Goal: Use online tool/utility: Utilize a website feature to perform a specific function

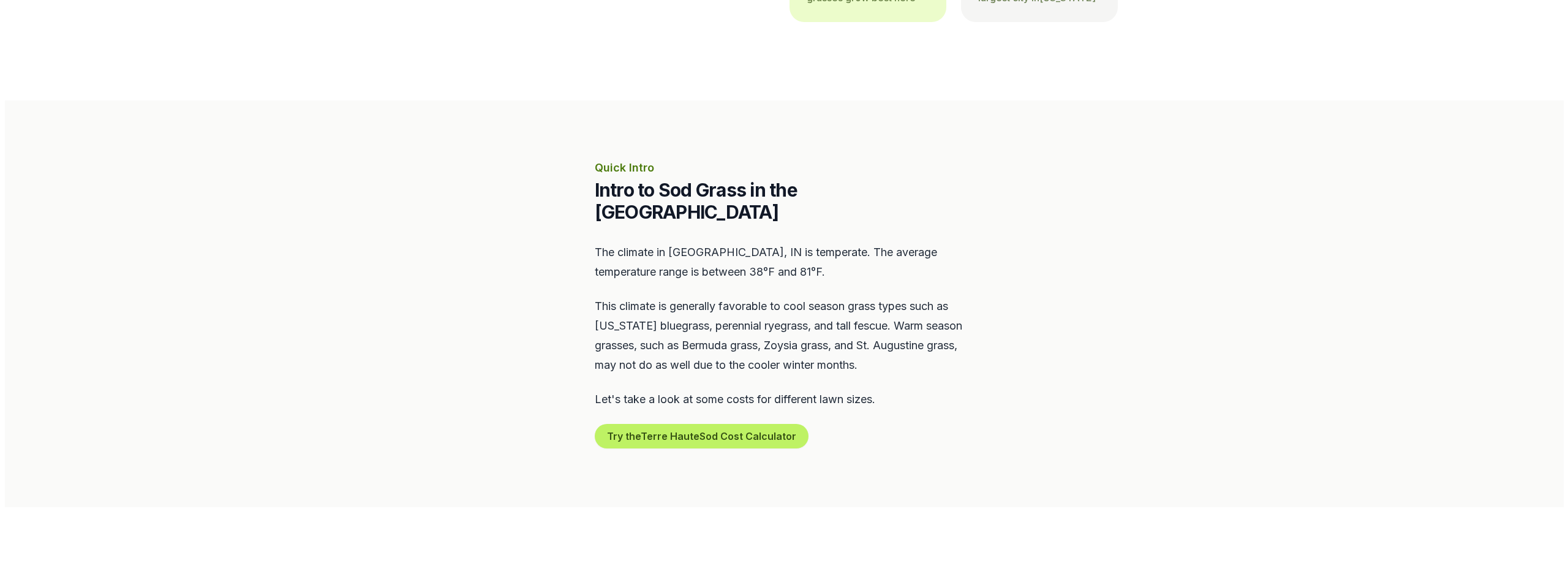
scroll to position [428, 0]
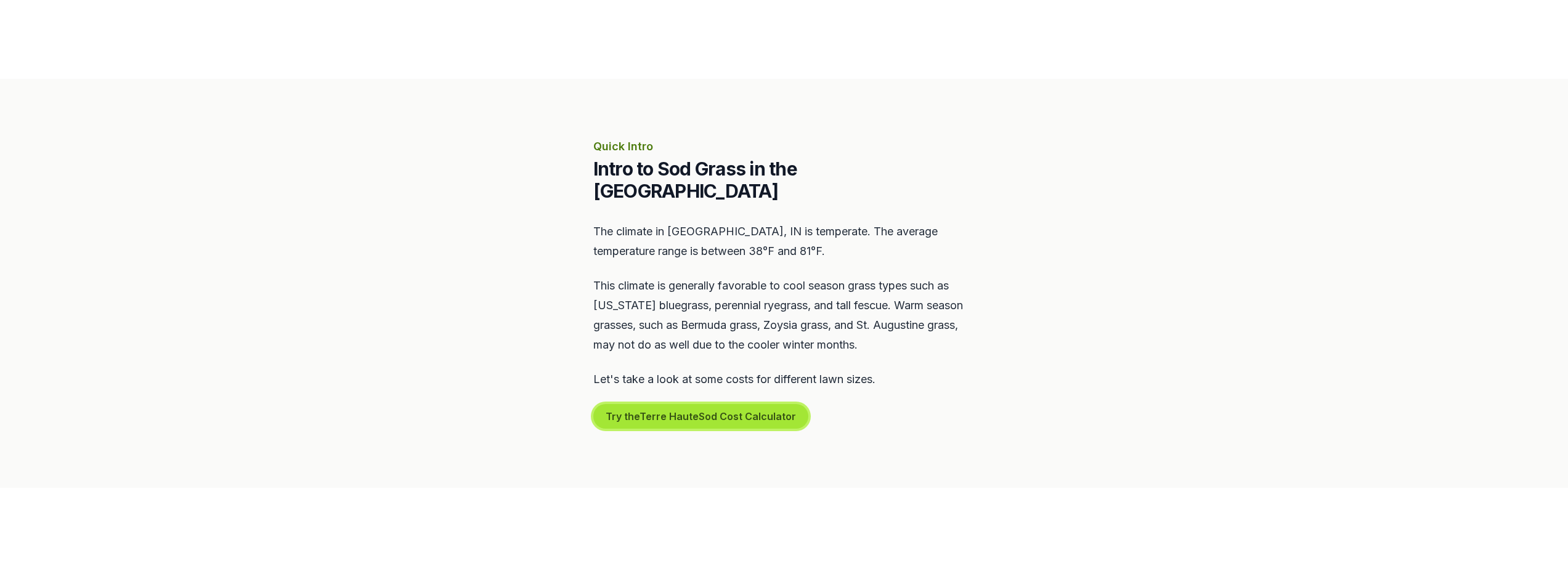
click at [619, 404] on button "Try the Terre Haute Sod Cost Calculator" at bounding box center [700, 416] width 215 height 25
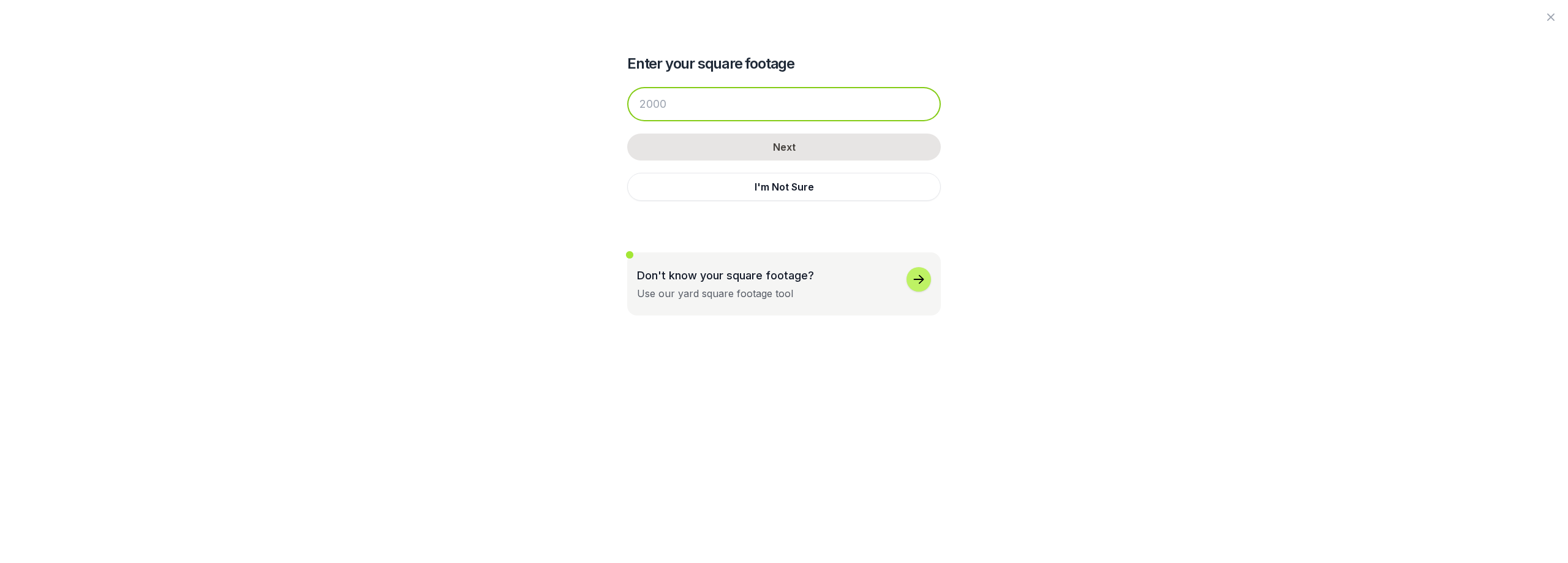
click at [659, 111] on input "number" at bounding box center [784, 104] width 313 height 35
click at [691, 103] on input "number" at bounding box center [784, 104] width 313 height 35
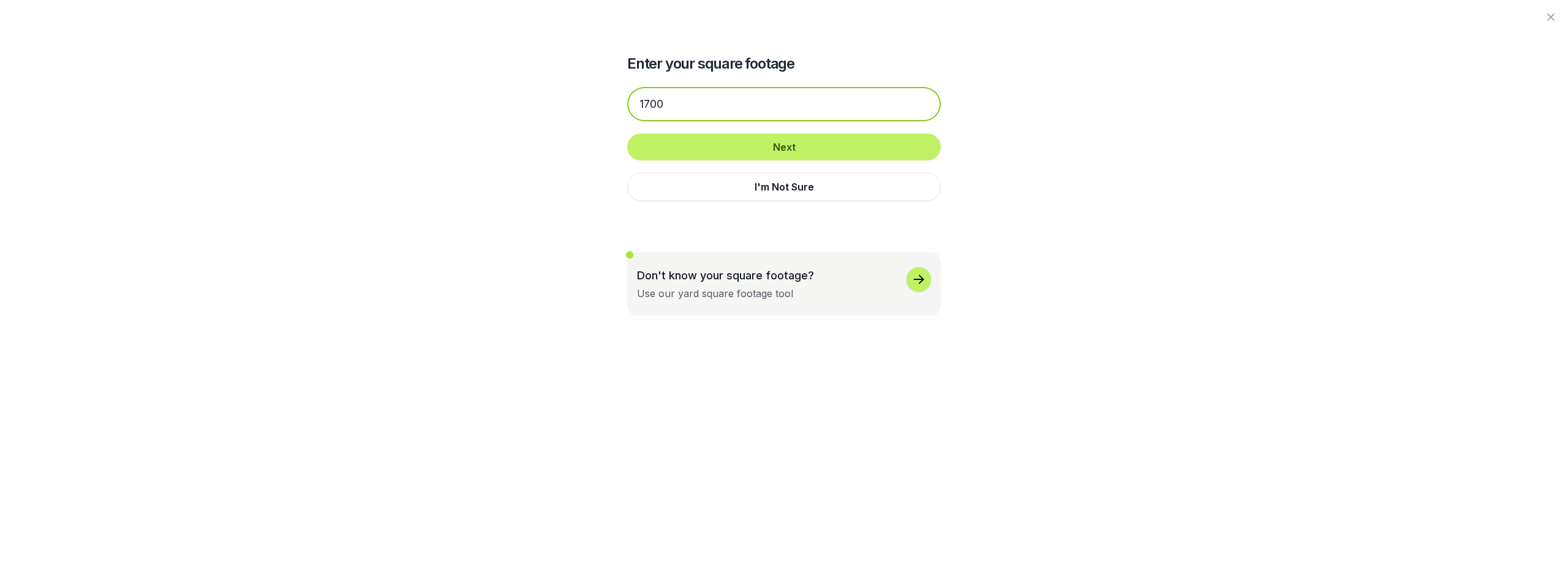
click at [670, 102] on input "1700" at bounding box center [784, 104] width 313 height 35
type input "1700"
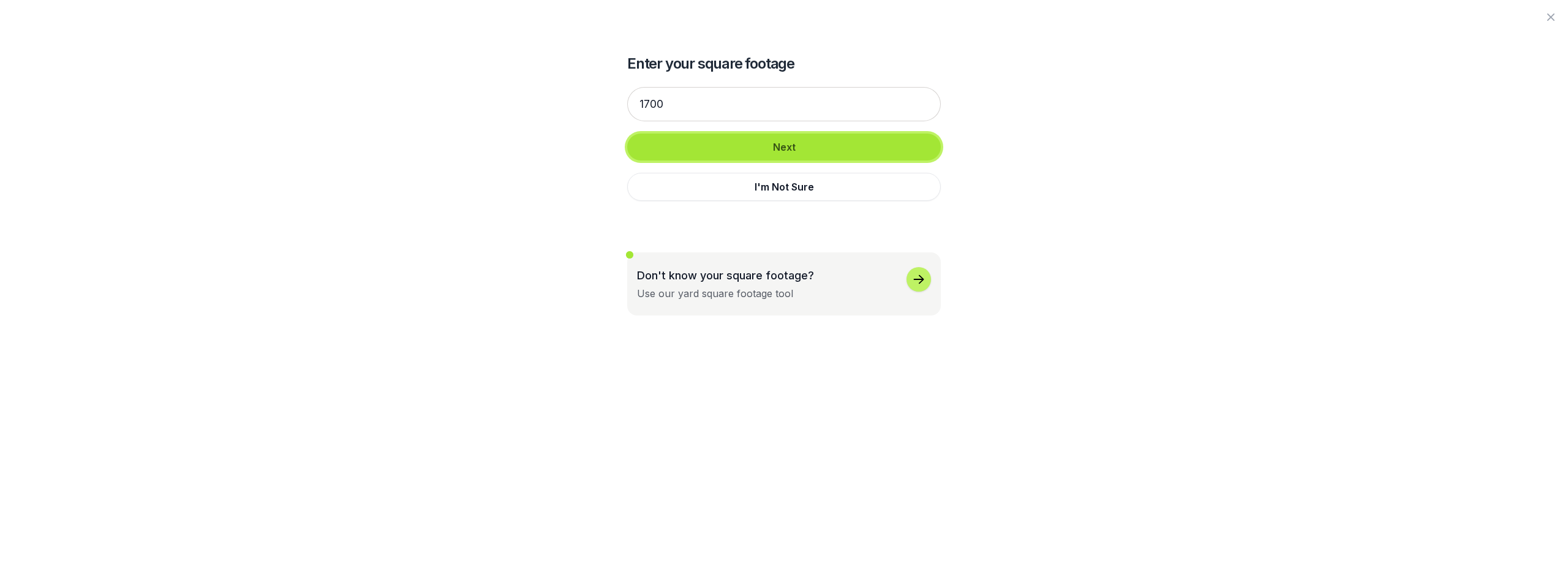
click at [761, 140] on button "Next" at bounding box center [784, 146] width 313 height 27
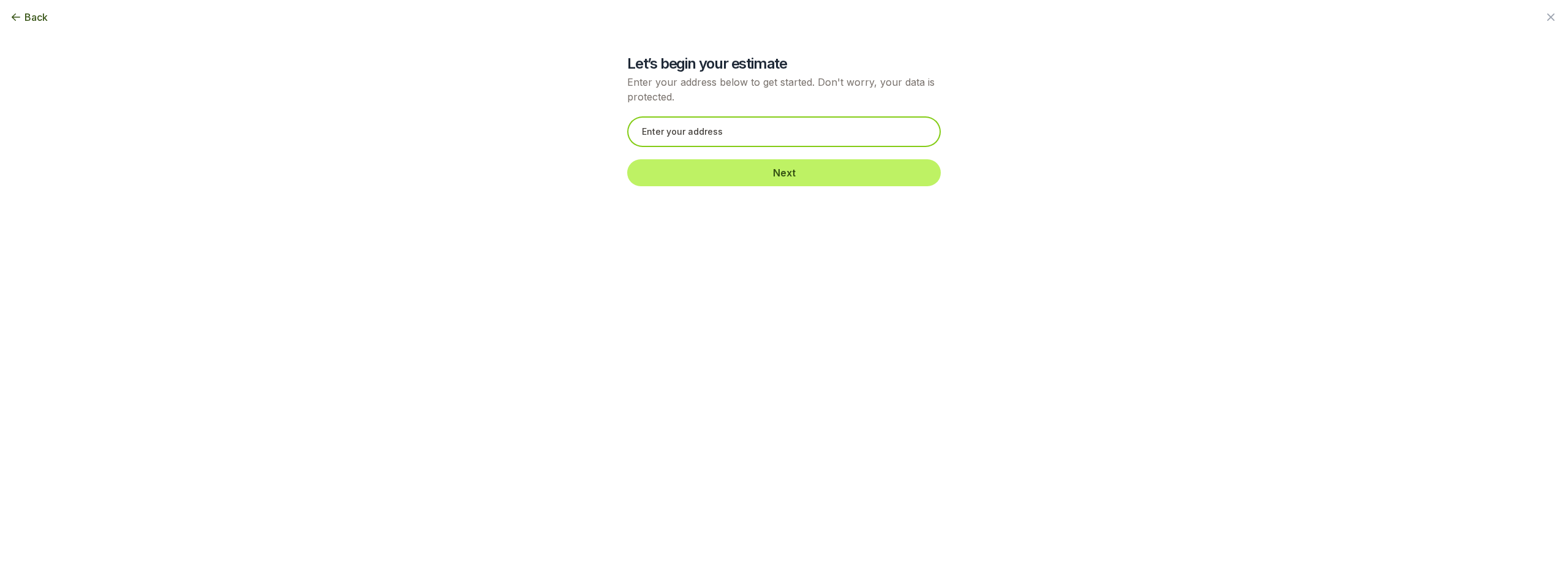
click at [671, 142] on input "text" at bounding box center [784, 131] width 313 height 31
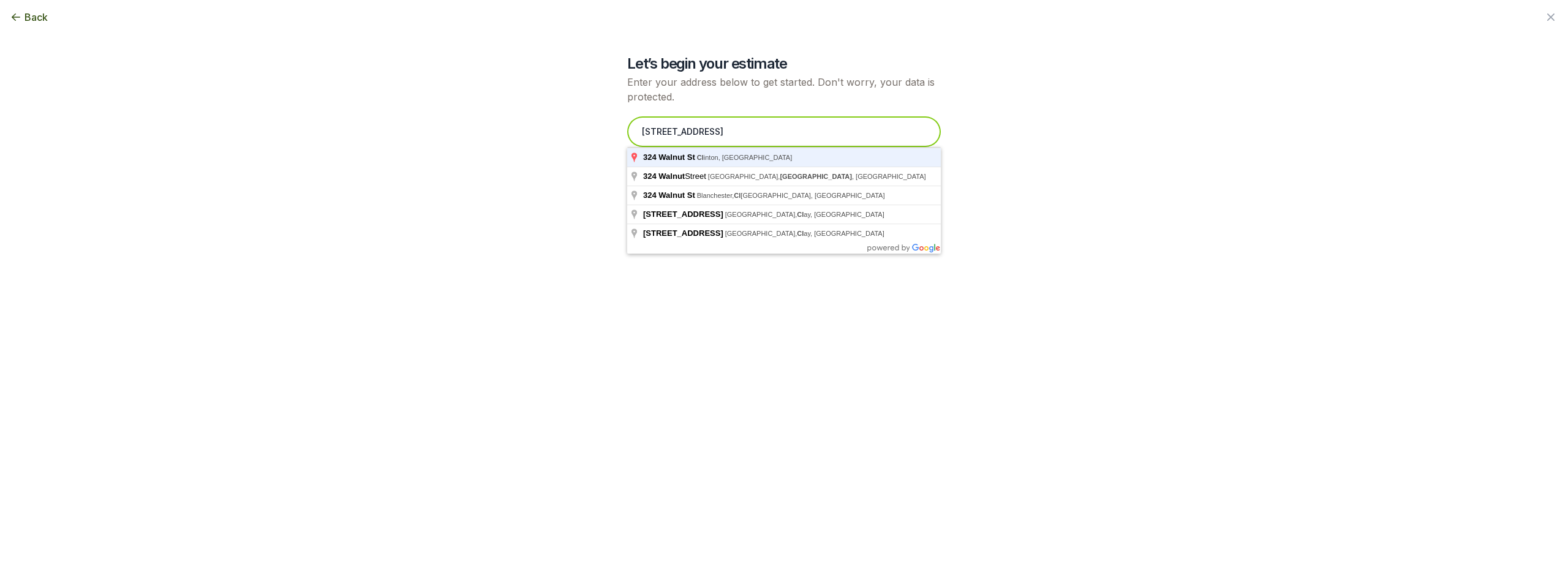
type input "[STREET_ADDRESS]"
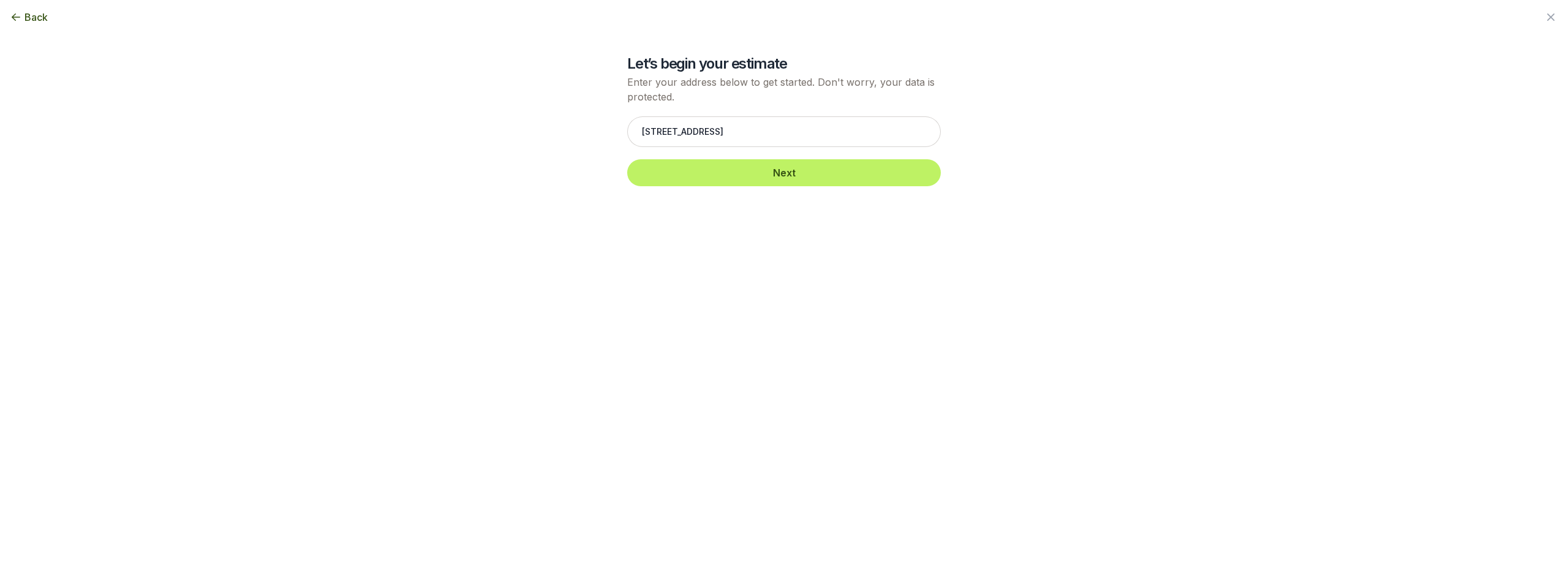
click at [707, 188] on div "[STREET_ADDRESS] Next" at bounding box center [784, 151] width 313 height 94
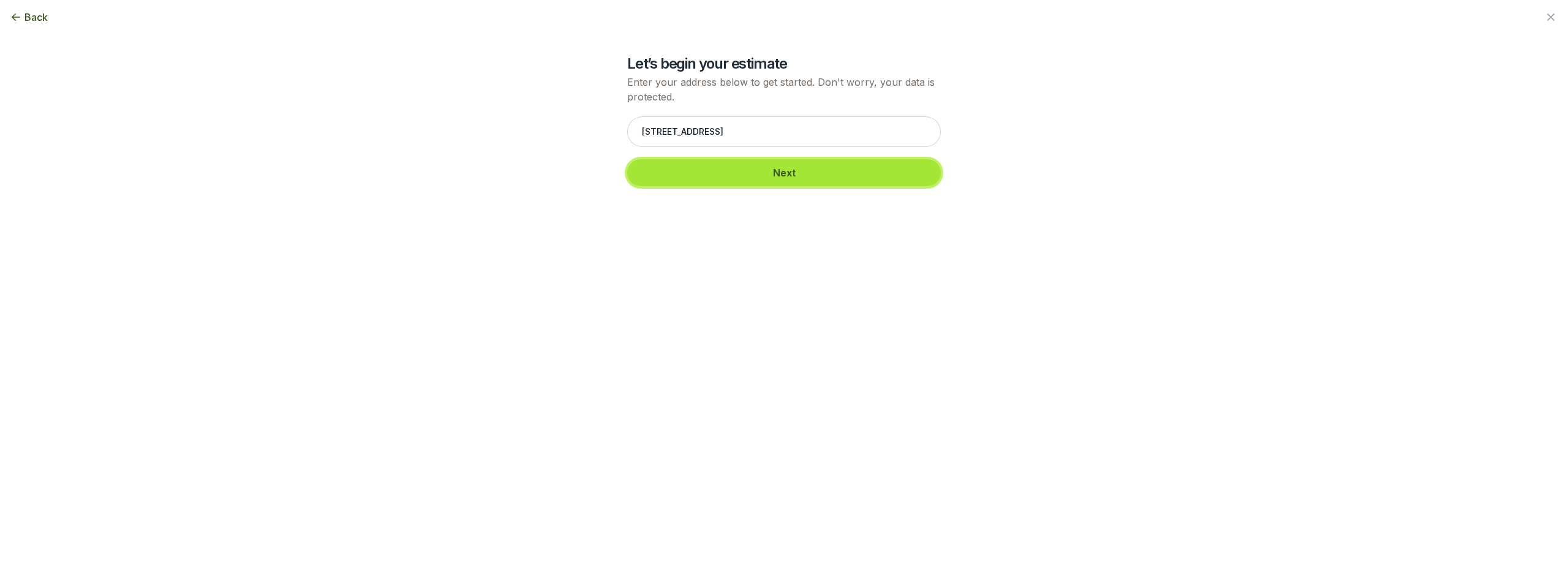
click at [721, 173] on button "Next" at bounding box center [784, 172] width 313 height 27
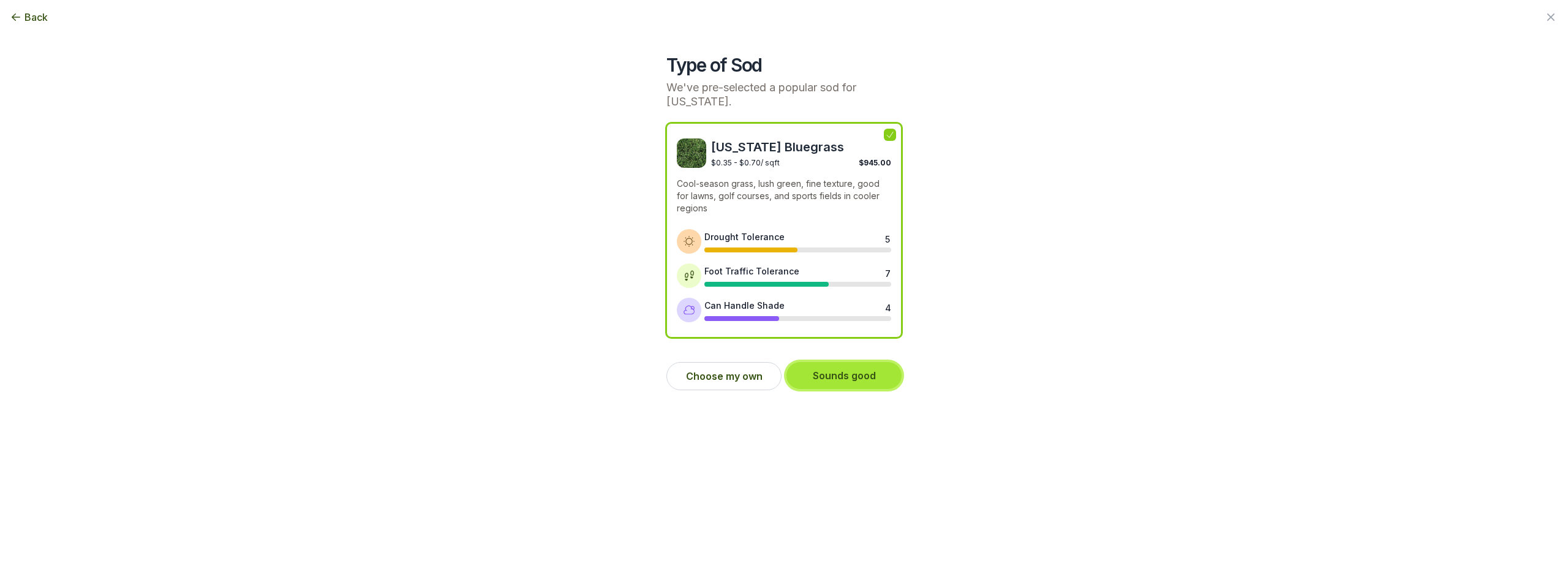
click at [830, 381] on button "Sounds good" at bounding box center [844, 375] width 115 height 27
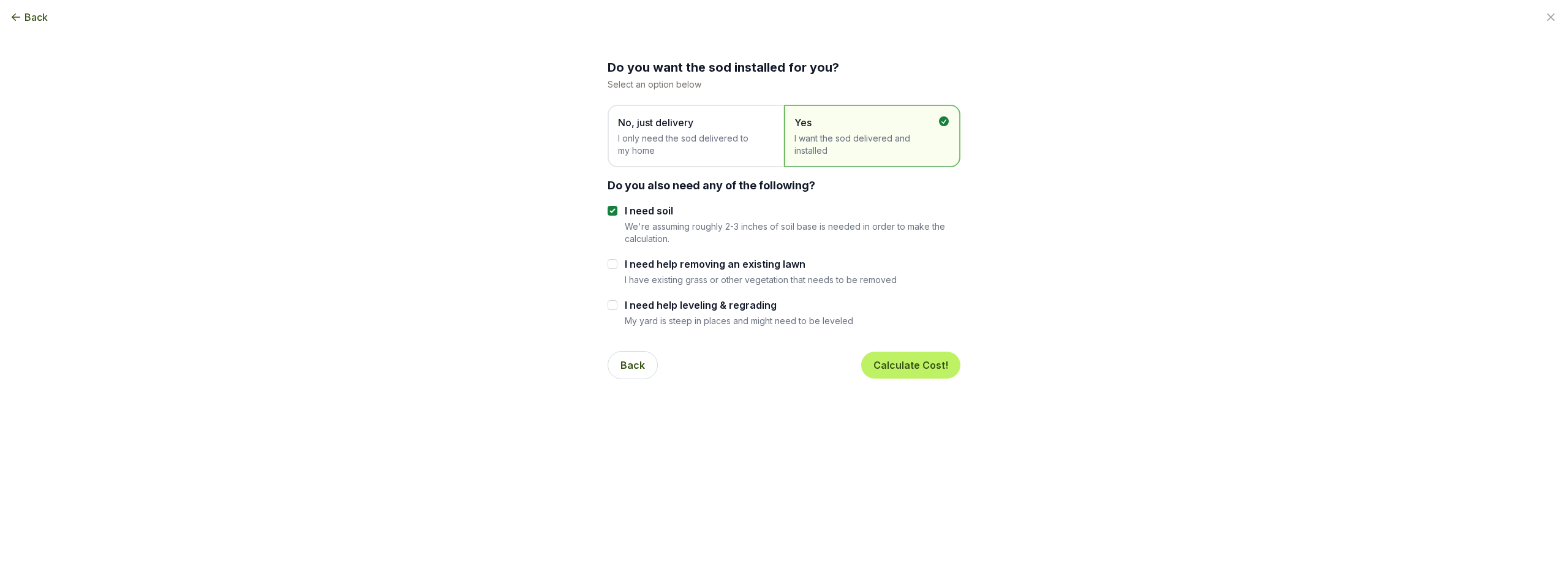
click at [686, 133] on span "I only need the sod delivered to my home" at bounding box center [689, 145] width 143 height 25
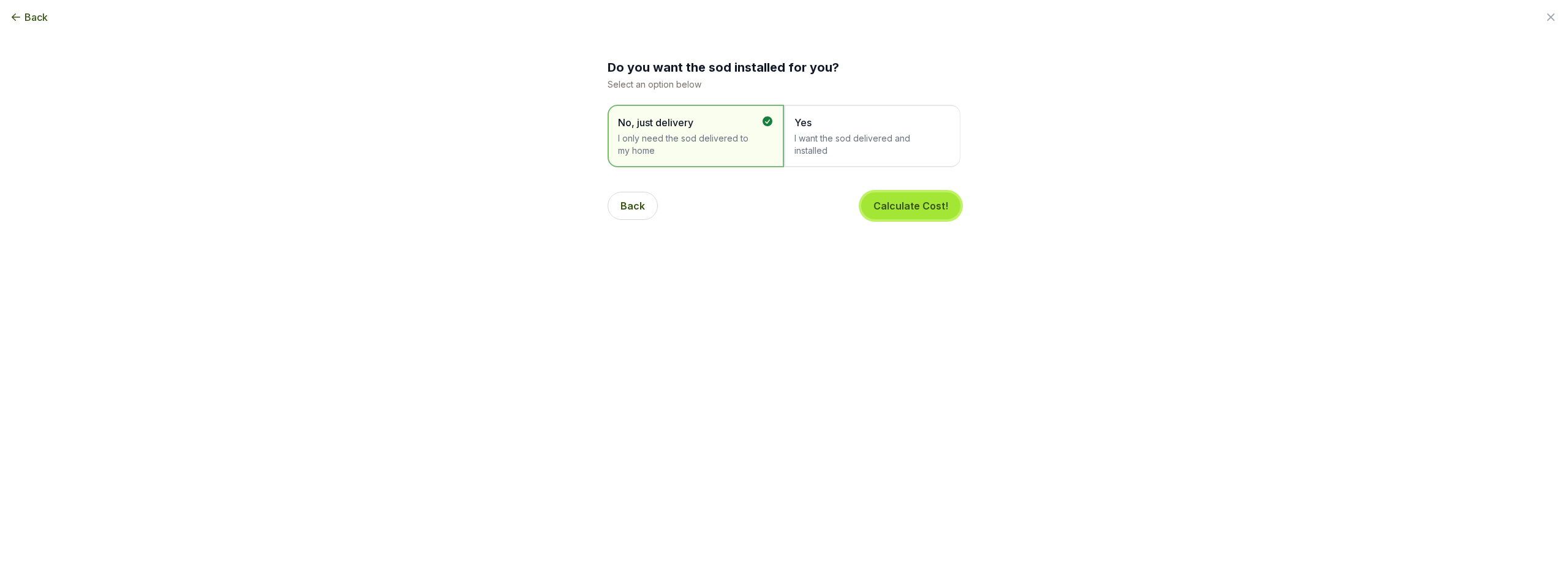
click at [891, 200] on button "Calculate Cost!" at bounding box center [911, 205] width 99 height 27
